Goal: Task Accomplishment & Management: Complete application form

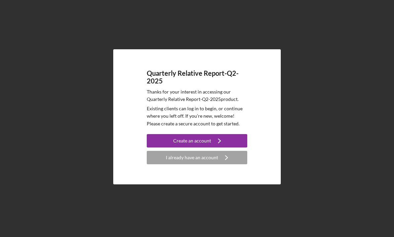
click at [202, 140] on div "Create an account" at bounding box center [192, 140] width 38 height 13
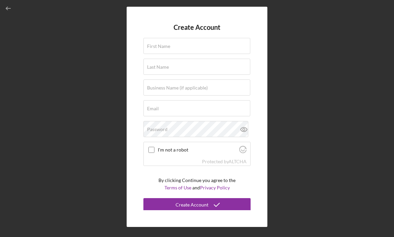
click at [156, 45] on label "First Name" at bounding box center [158, 46] width 23 height 5
click at [156, 45] on input "First Name" at bounding box center [197, 46] width 107 height 16
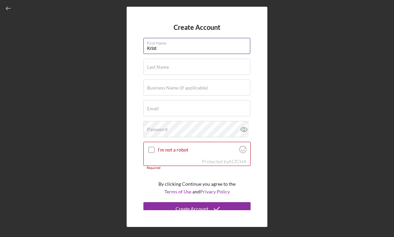
type input "[PERSON_NAME]"
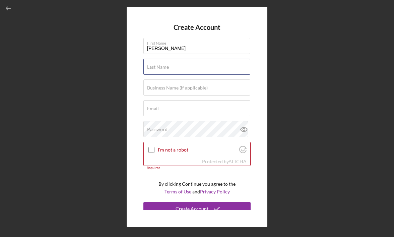
type input "[PERSON_NAME]"
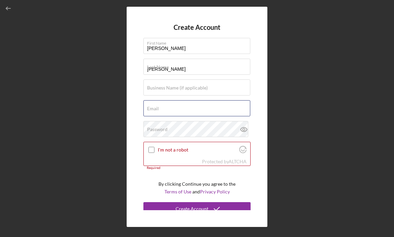
type input "[PERSON_NAME][EMAIL_ADDRESS][DOMAIN_NAME]"
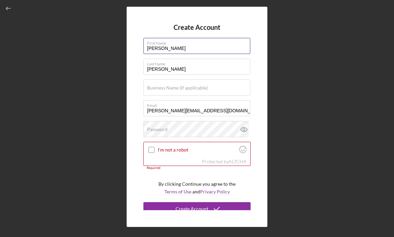
type input "[PERSON_NAME]"
click at [154, 69] on input "[PERSON_NAME]" at bounding box center [197, 67] width 107 height 16
type input "[PERSON_NAME]"
click at [161, 85] on label "Business Name (if applicable)" at bounding box center [177, 87] width 61 height 5
click at [161, 85] on input "Business Name (if applicable)" at bounding box center [197, 87] width 107 height 16
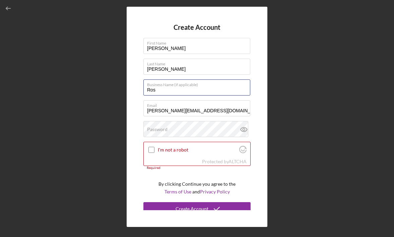
click at [144, 202] on button "Create Account" at bounding box center [197, 208] width 107 height 13
click at [160, 91] on input "Ros" at bounding box center [197, 87] width 107 height 16
type input "Rosebud Construction"
click at [162, 130] on label "Password" at bounding box center [157, 129] width 20 height 5
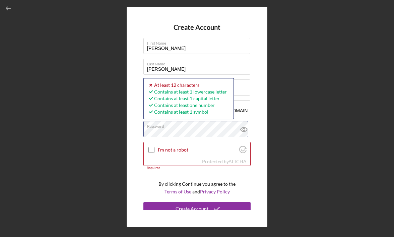
click at [141, 134] on div "Create Account First Name [PERSON_NAME] Last Name [PERSON_NAME] Business Name (…" at bounding box center [197, 117] width 141 height 221
click at [153, 152] on input "I'm not a robot" at bounding box center [152, 150] width 6 height 6
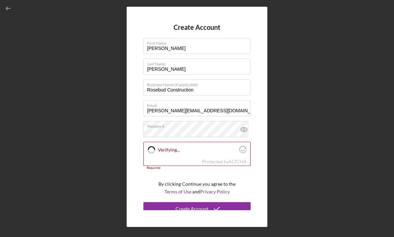
checkbox input "true"
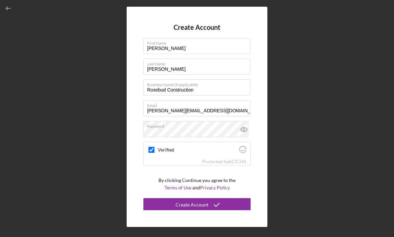
scroll to position [1, 0]
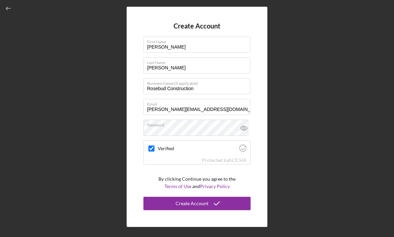
click at [200, 203] on div "Create Account" at bounding box center [192, 203] width 33 height 13
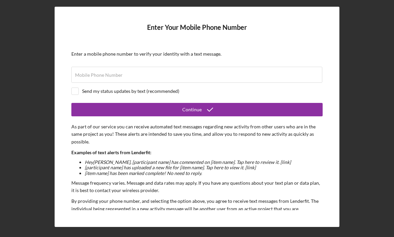
click at [83, 76] on label "Mobile Phone Number" at bounding box center [99, 74] width 48 height 5
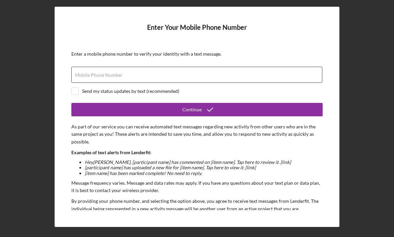
click at [83, 76] on input "Mobile Phone Number" at bounding box center [196, 75] width 251 height 16
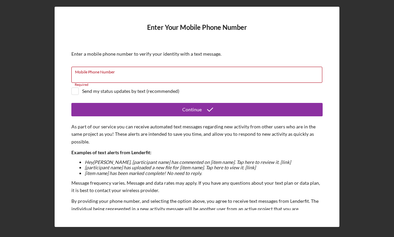
click at [77, 76] on input "Mobile Phone Number" at bounding box center [196, 75] width 251 height 16
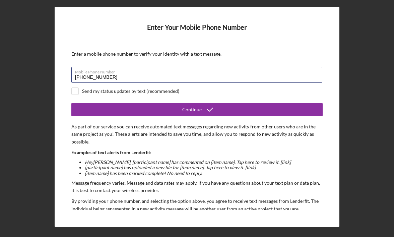
type input "[PHONE_NUMBER]"
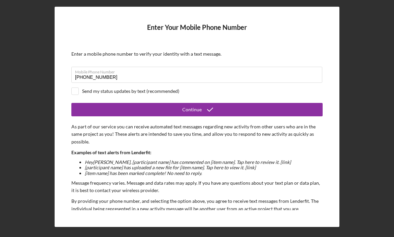
drag, startPoint x: 147, startPoint y: 112, endPoint x: 174, endPoint y: 81, distance: 41.1
click at [174, 81] on form "Enter Your Mobile Phone Number Enter a mobile phone number to verify your ident…" at bounding box center [196, 116] width 251 height 187
click at [133, 109] on button "Continue" at bounding box center [196, 109] width 251 height 13
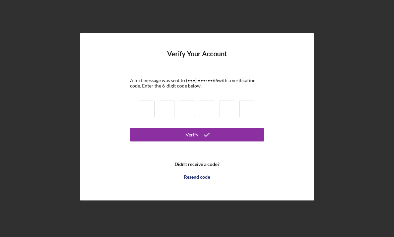
click at [147, 111] on input at bounding box center [147, 109] width 16 height 17
type input "6"
type input "8"
type input "4"
type input "5"
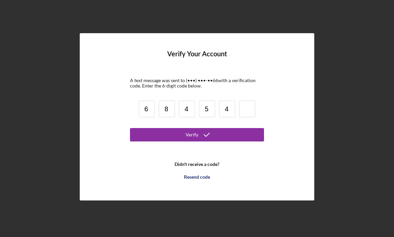
type input "4"
type input "9"
click at [130, 128] on button "Verify" at bounding box center [197, 134] width 134 height 13
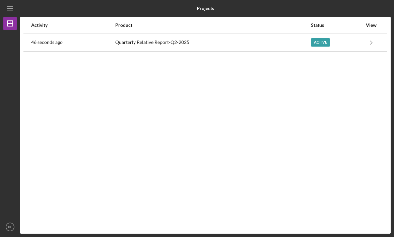
click at [323, 43] on div "Active" at bounding box center [320, 42] width 19 height 8
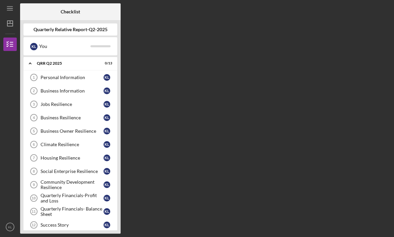
click at [29, 65] on icon "Icon/Expander" at bounding box center [29, 63] width 13 height 13
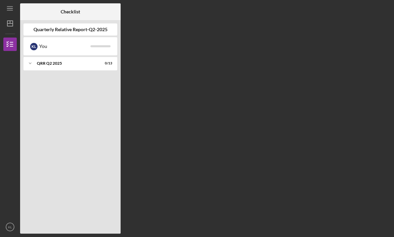
click at [30, 64] on polyline at bounding box center [30, 63] width 2 height 1
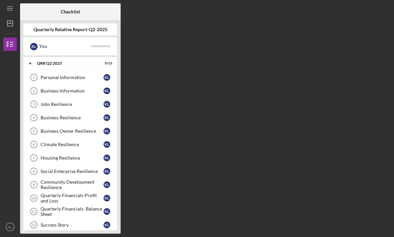
click at [54, 76] on div "Personal Information" at bounding box center [72, 77] width 63 height 5
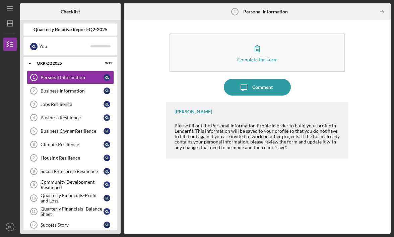
click at [73, 105] on div "Jobs Resilience" at bounding box center [72, 104] width 63 height 5
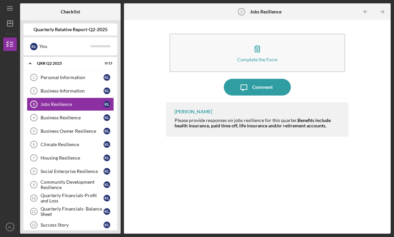
click at [72, 88] on link "Business Information 2 Business Information K L" at bounding box center [70, 90] width 87 height 13
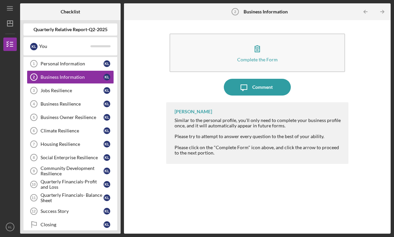
scroll to position [21, 0]
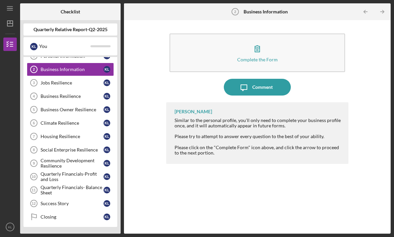
click at [65, 217] on div "Closing" at bounding box center [72, 216] width 63 height 5
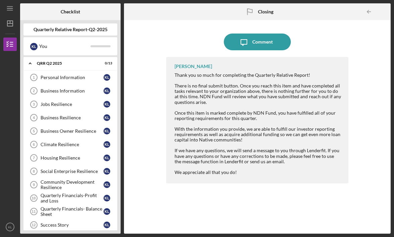
click at [62, 78] on div "Personal Information" at bounding box center [72, 77] width 63 height 5
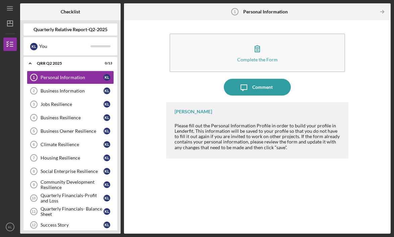
click at [263, 54] on icon "button" at bounding box center [257, 48] width 17 height 17
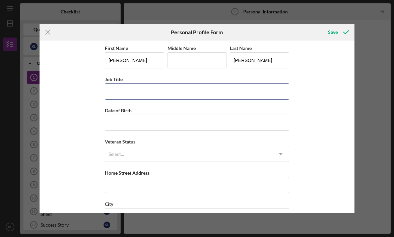
click at [123, 93] on input "Job Title" at bounding box center [197, 91] width 184 height 16
type input "Book Keeper"
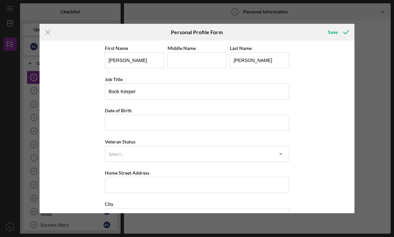
click at [280, 151] on icon "Icon/Dropdown Arrow" at bounding box center [281, 154] width 16 height 16
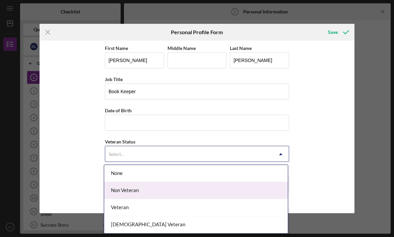
click at [152, 190] on div "Non Veteran" at bounding box center [196, 190] width 184 height 17
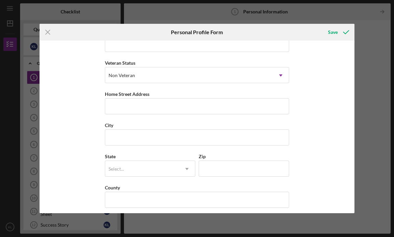
scroll to position [83, 0]
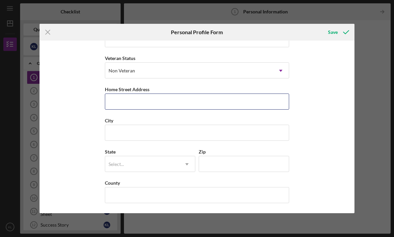
click at [126, 103] on input "Home Street Address" at bounding box center [197, 102] width 184 height 16
type input "[STREET_ADDRESS]"
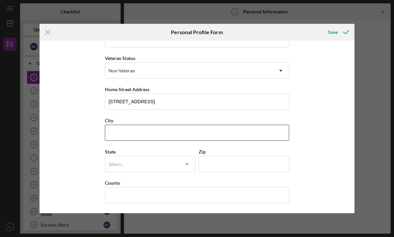
type input "[GEOGRAPHIC_DATA]"
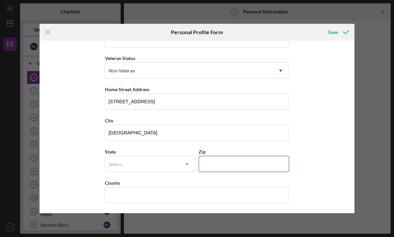
type input "57701"
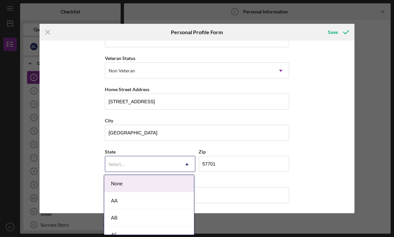
click at [126, 160] on div "Select..." at bounding box center [142, 164] width 74 height 15
type input "sd"
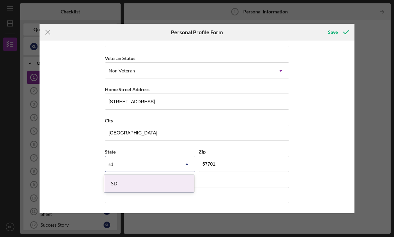
click at [167, 182] on div "SD" at bounding box center [149, 183] width 90 height 17
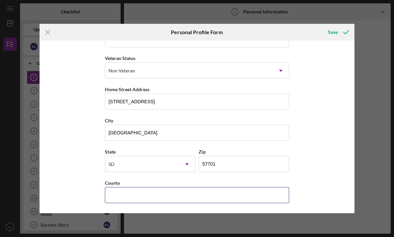
click at [127, 198] on input "County" at bounding box center [197, 195] width 184 height 16
click at [116, 193] on input "County" at bounding box center [197, 195] width 184 height 16
type input "Pe"
click at [114, 193] on input "Pe" at bounding box center [197, 195] width 184 height 16
click at [113, 193] on input "Pe" at bounding box center [197, 195] width 184 height 16
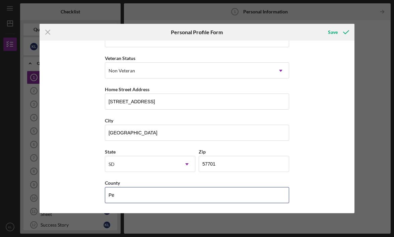
click at [117, 196] on input "Pe" at bounding box center [197, 195] width 184 height 16
click at [126, 194] on input "Pe" at bounding box center [197, 195] width 184 height 16
type input "[PERSON_NAME]"
click at [322, 25] on button "Save" at bounding box center [338, 31] width 33 height 13
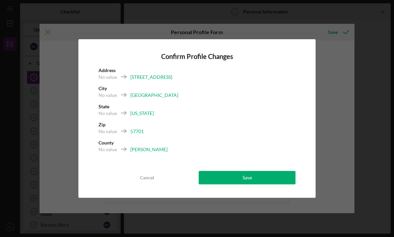
click at [226, 176] on button "Save" at bounding box center [247, 177] width 97 height 13
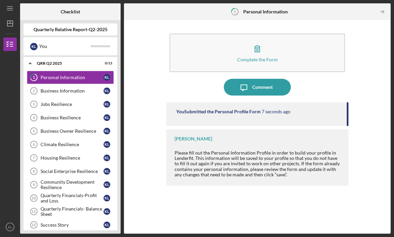
click at [73, 90] on div "Business Information" at bounding box center [72, 90] width 63 height 5
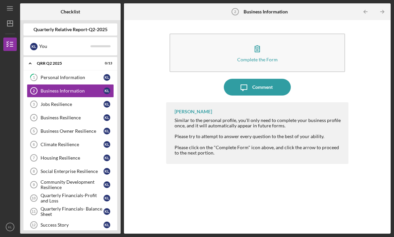
click at [263, 56] on button "Complete the Form Form" at bounding box center [257, 53] width 175 height 39
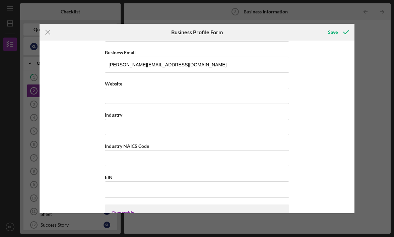
scroll to position [77, 0]
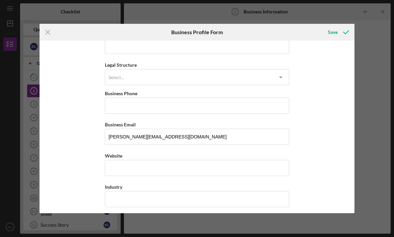
click at [334, 33] on div "Save" at bounding box center [333, 31] width 10 height 13
